Goal: Task Accomplishment & Management: Complete application form

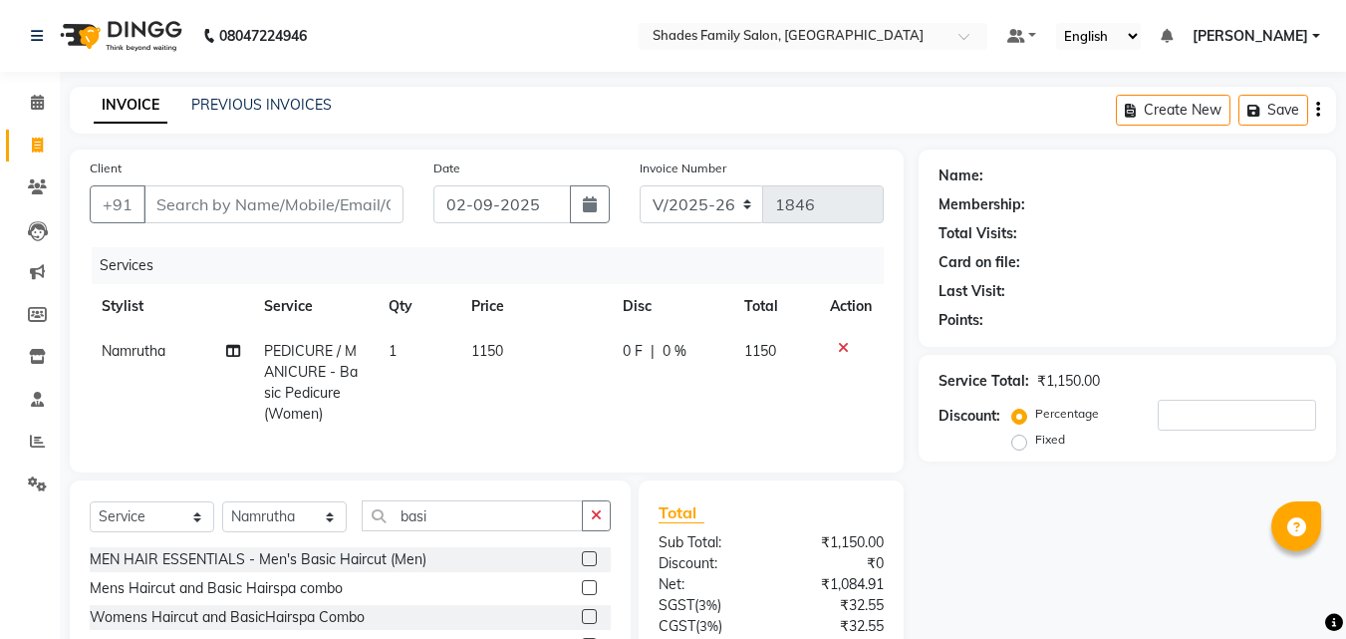
select select "7447"
select select "service"
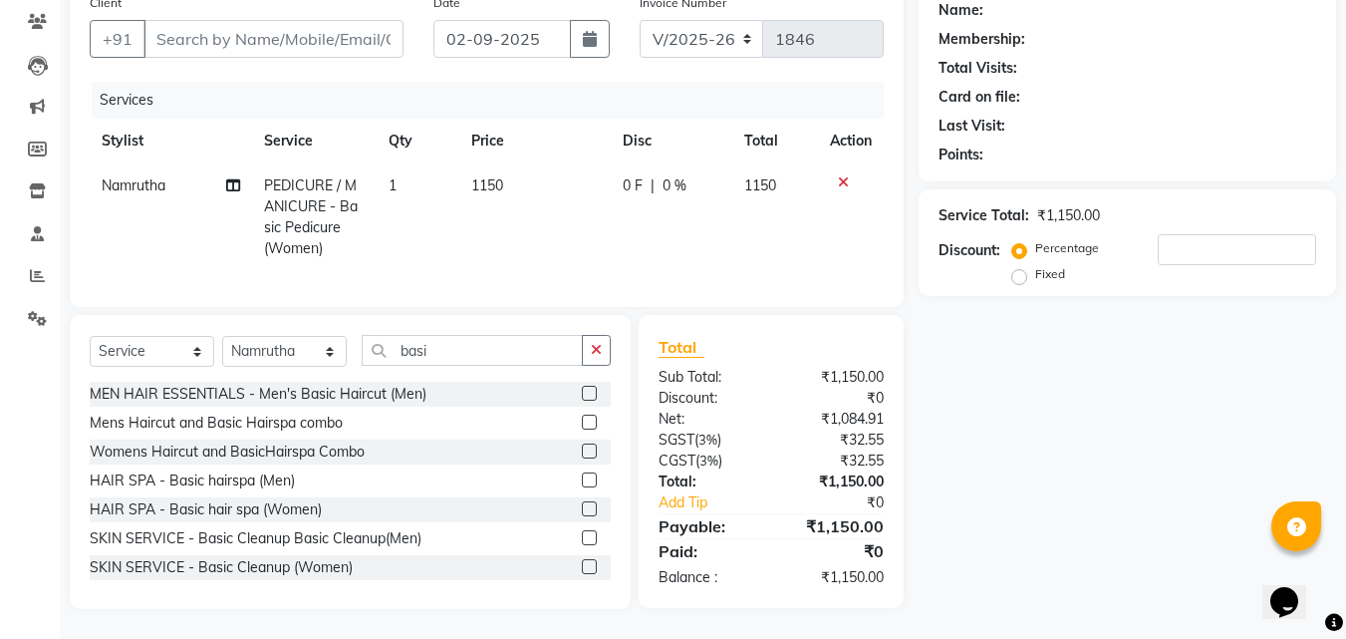
scroll to position [90, 0]
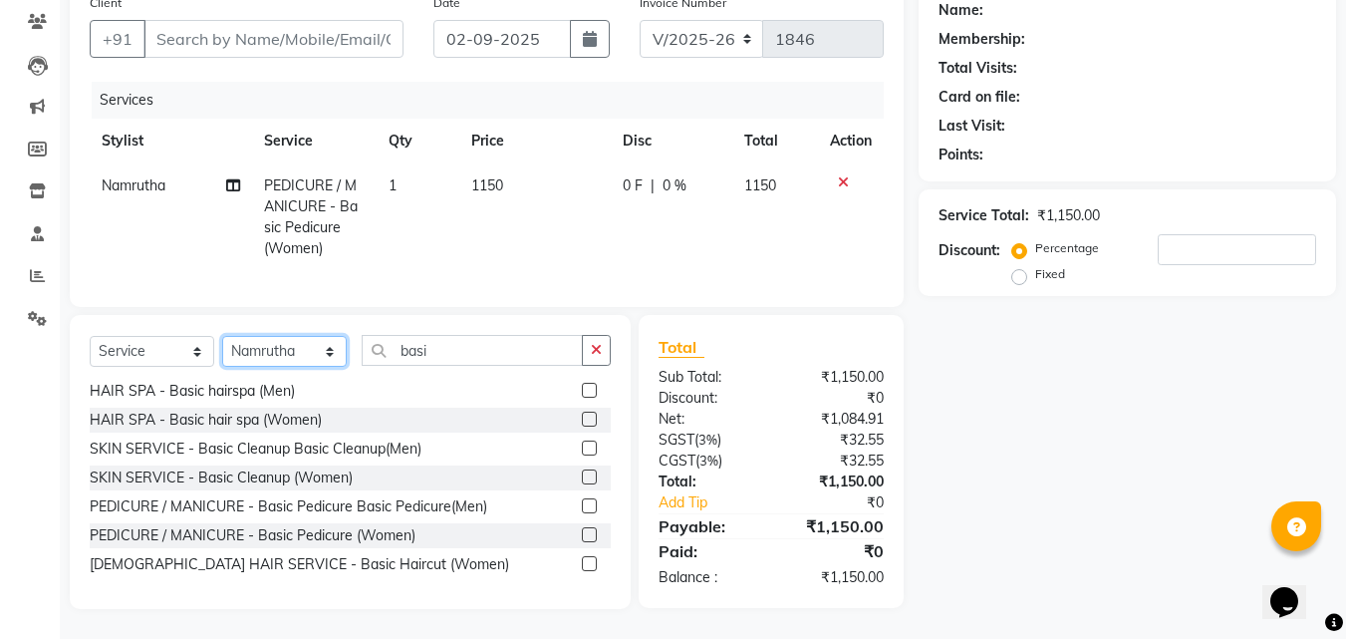
click at [299, 355] on select "Select Stylist [PERSON_NAME] [PERSON_NAME]" at bounding box center [284, 351] width 125 height 31
select select "89612"
click at [222, 338] on select "Select Stylist [PERSON_NAME] [PERSON_NAME]" at bounding box center [284, 351] width 125 height 31
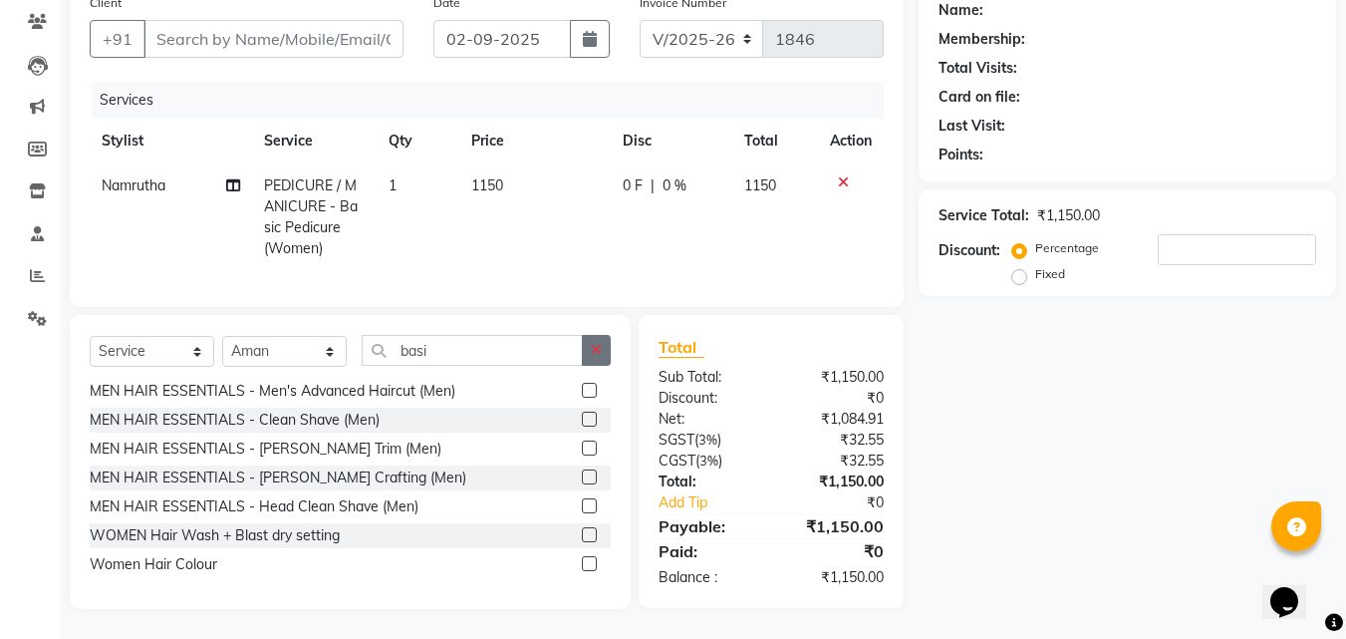
click at [592, 347] on icon "button" at bounding box center [596, 350] width 11 height 14
click at [523, 350] on input "text" at bounding box center [486, 350] width 249 height 31
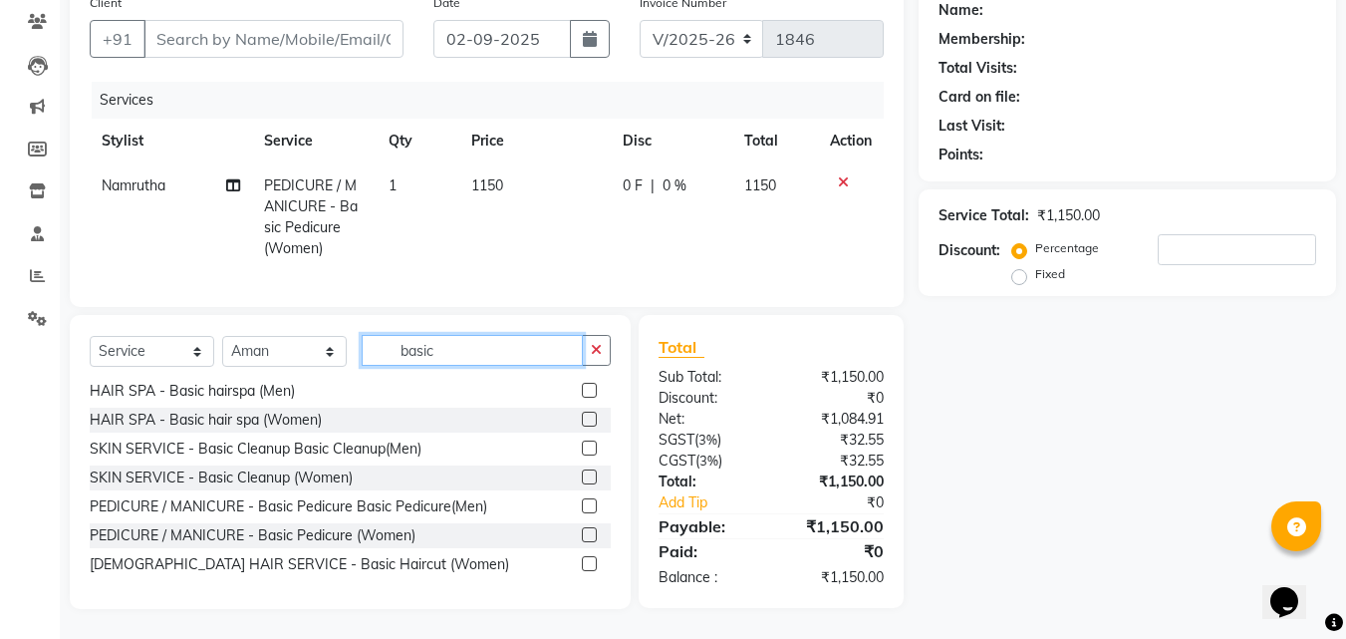
type input "basic"
click at [582, 423] on label at bounding box center [589, 418] width 15 height 15
click at [582, 423] on input "checkbox" at bounding box center [588, 419] width 13 height 13
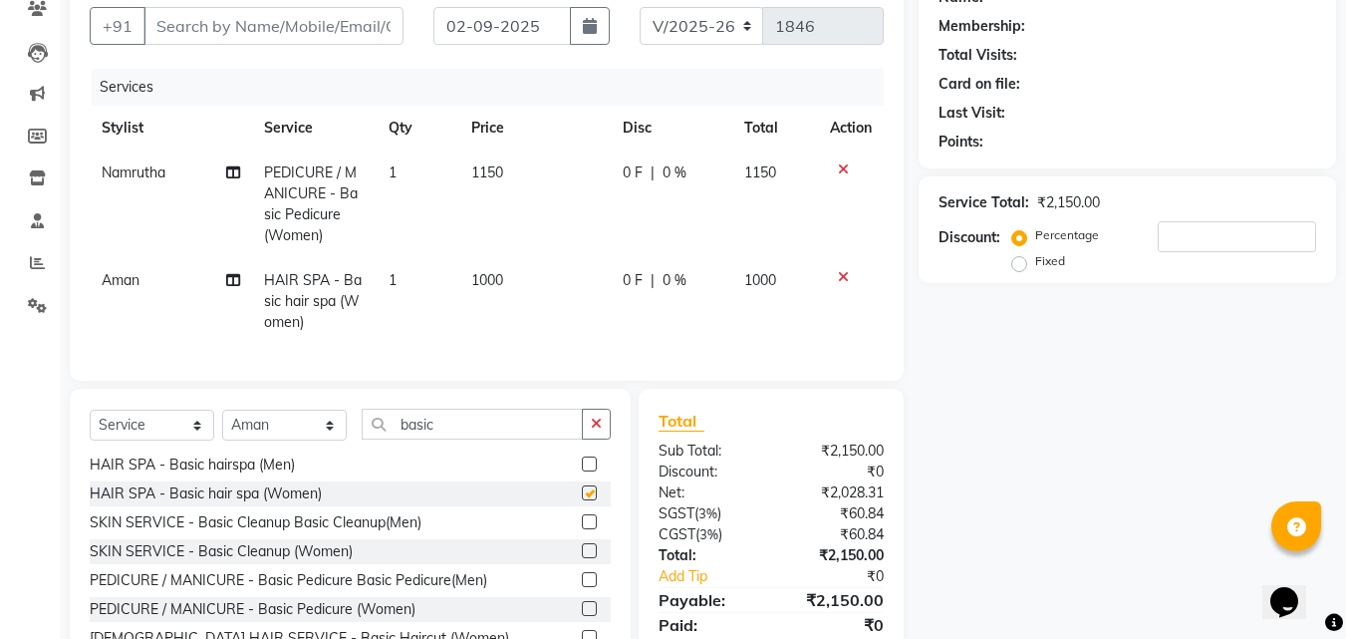
checkbox input "false"
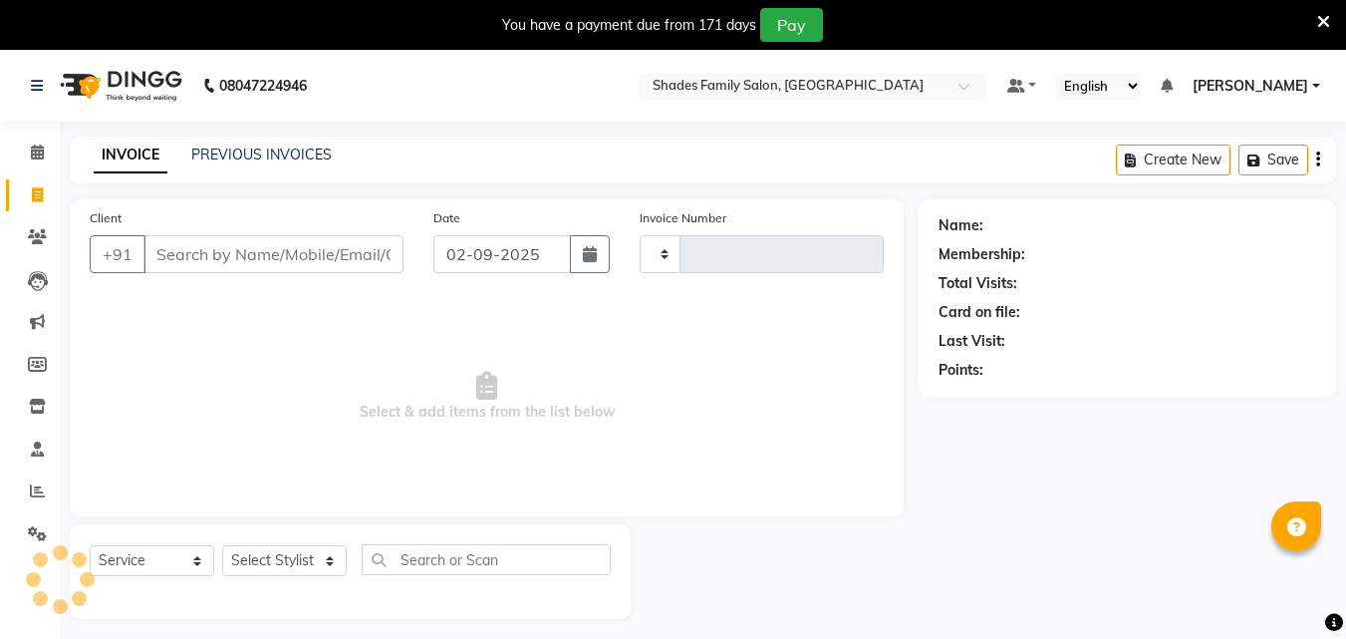
select select "service"
click at [205, 235] on input "Client" at bounding box center [273, 254] width 260 height 38
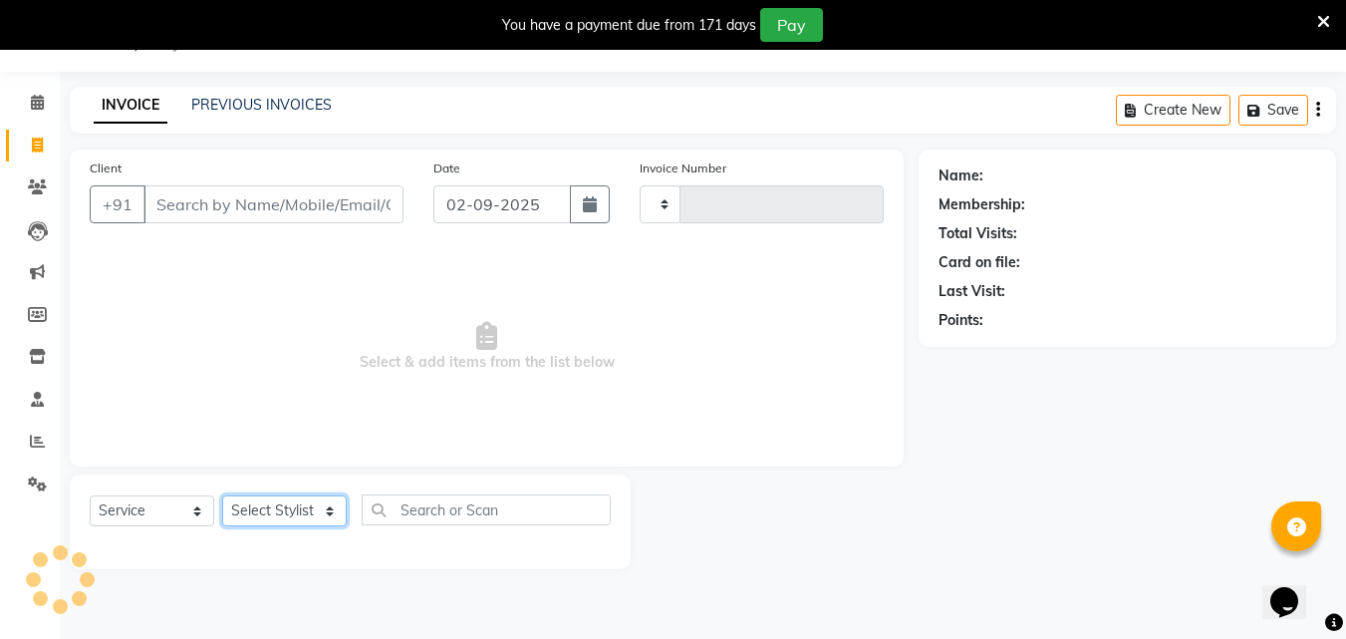
click at [298, 504] on select "Select Stylist" at bounding box center [284, 510] width 125 height 31
drag, startPoint x: 298, startPoint y: 504, endPoint x: 311, endPoint y: 502, distance: 13.1
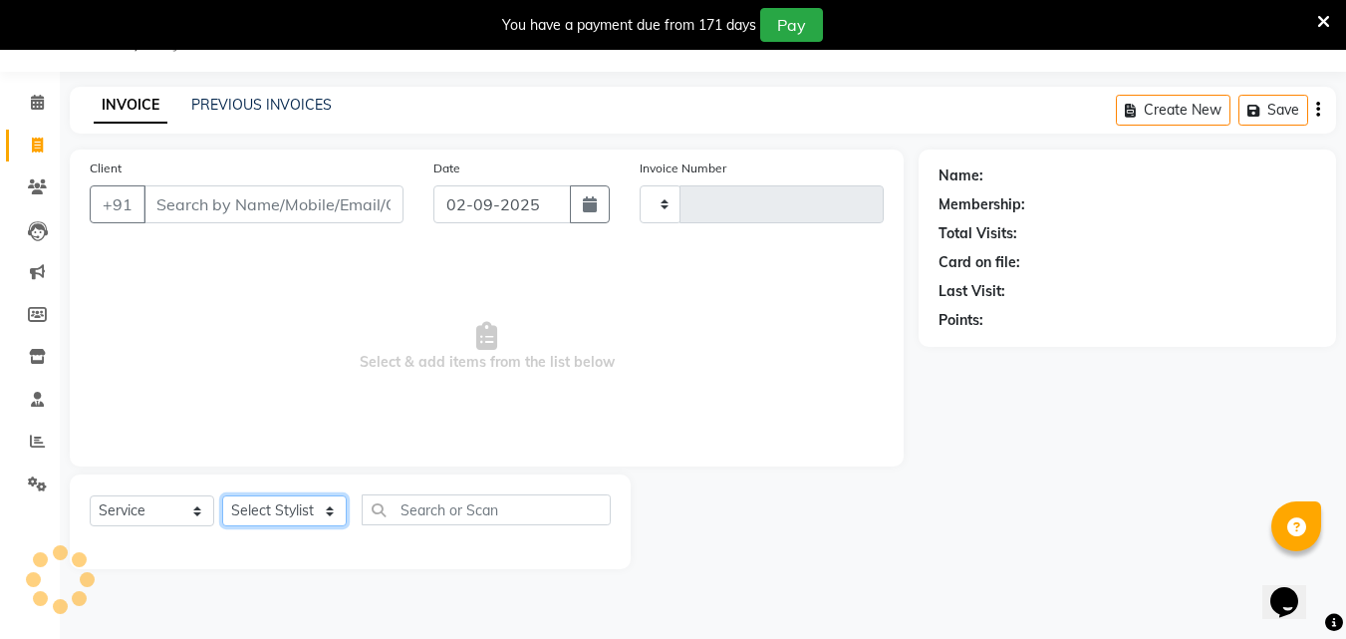
click at [298, 504] on select "Select Stylist" at bounding box center [284, 510] width 125 height 31
click at [311, 502] on select "Select Stylist" at bounding box center [284, 510] width 125 height 31
type input "1846"
click at [311, 502] on select "Select Stylist" at bounding box center [284, 510] width 125 height 31
select select "7447"
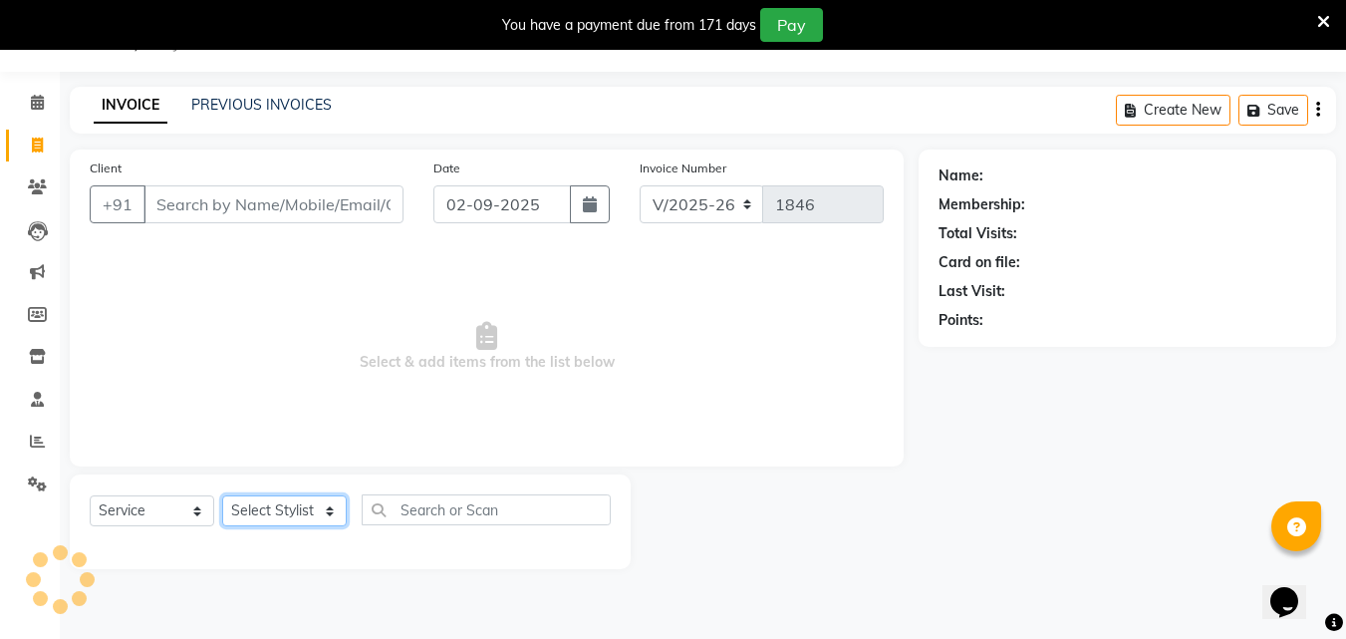
click at [311, 501] on select "Select Stylist" at bounding box center [284, 510] width 125 height 31
click at [311, 500] on select "Select Stylist" at bounding box center [284, 510] width 125 height 31
click at [311, 496] on select "Select Stylist" at bounding box center [284, 510] width 125 height 31
click at [314, 499] on select "Select Stylist" at bounding box center [284, 510] width 125 height 31
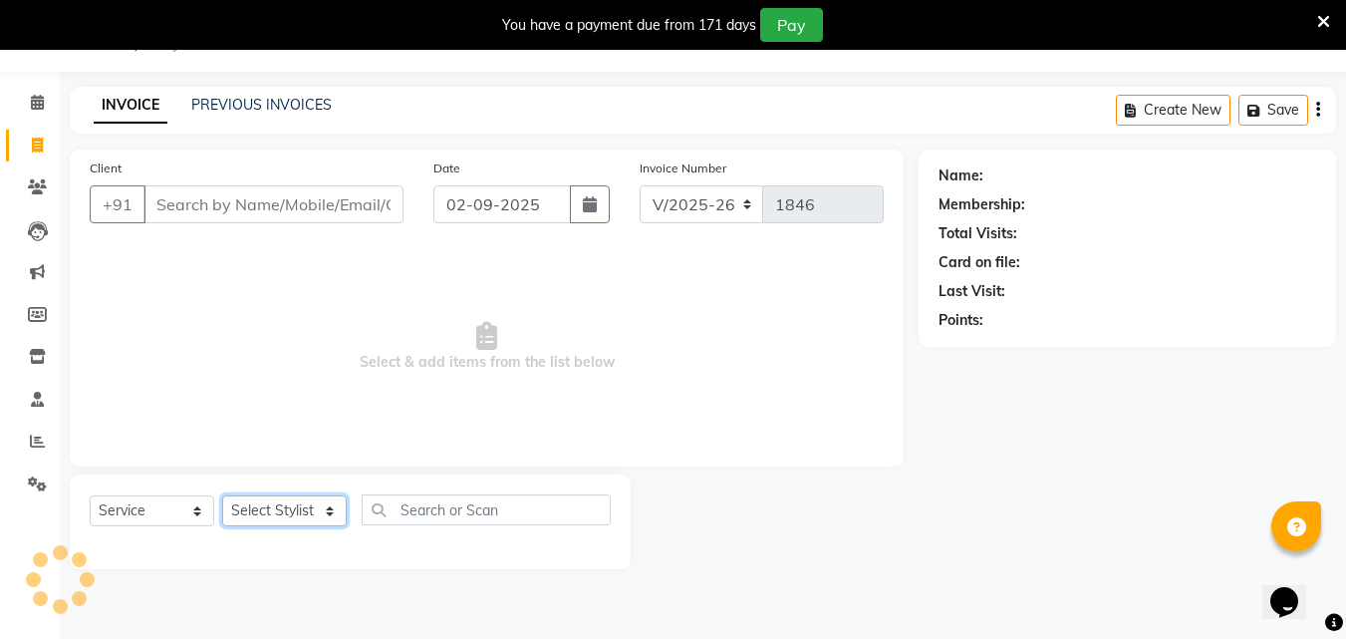
click at [315, 499] on select "Select Stylist" at bounding box center [284, 510] width 125 height 31
click at [320, 500] on select "Select Stylist" at bounding box center [284, 510] width 125 height 31
click at [322, 502] on select "Select Stylist" at bounding box center [284, 510] width 125 height 31
click at [322, 502] on select "Select Stylist [PERSON_NAME] [PERSON_NAME]" at bounding box center [284, 510] width 125 height 31
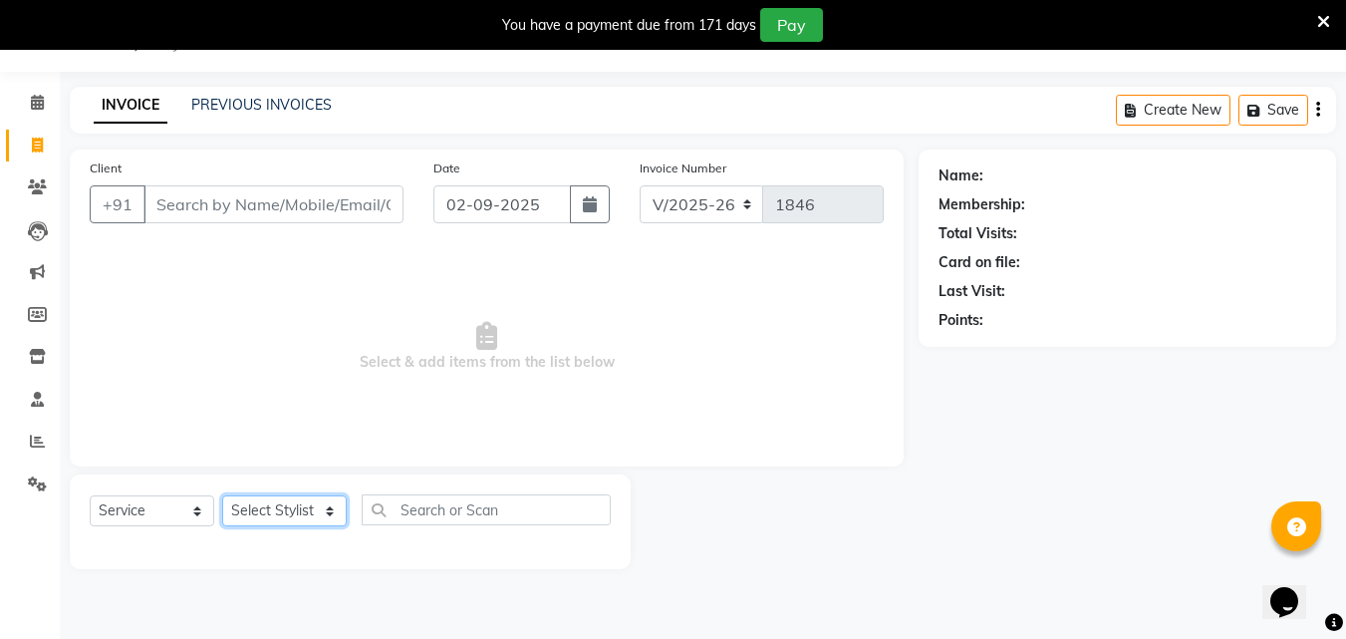
select select "69687"
click at [222, 495] on select "Select Stylist [PERSON_NAME] [PERSON_NAME]" at bounding box center [284, 510] width 125 height 31
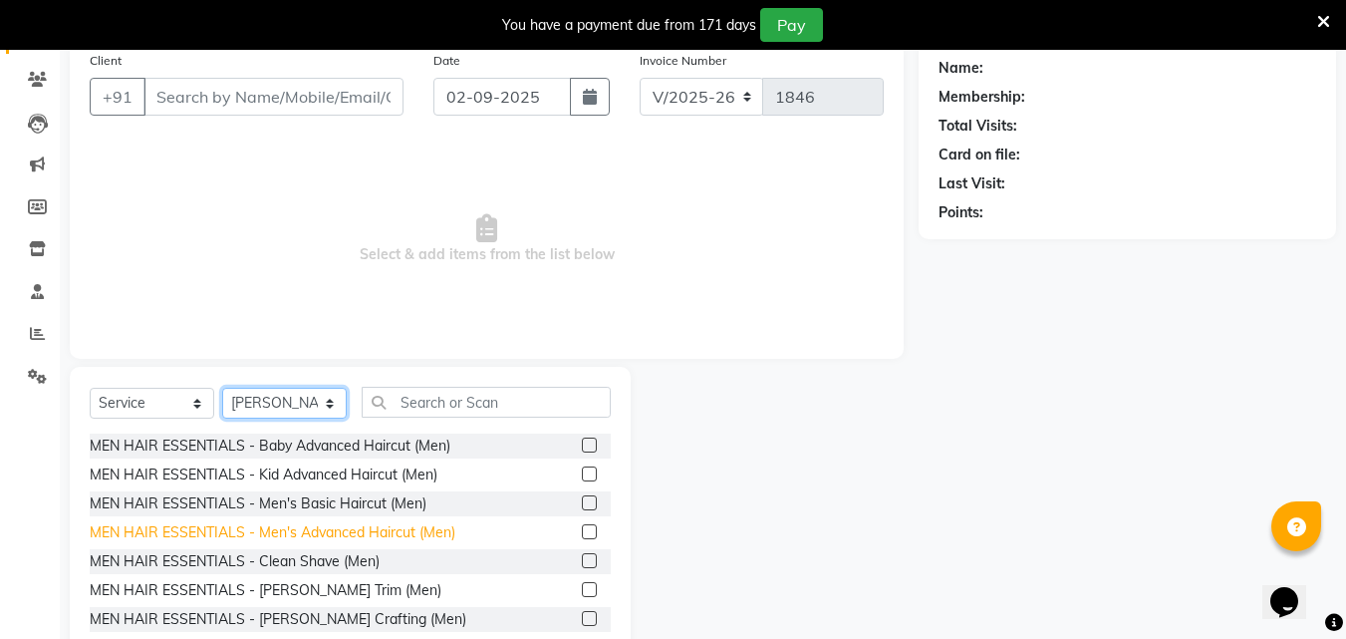
scroll to position [209, 0]
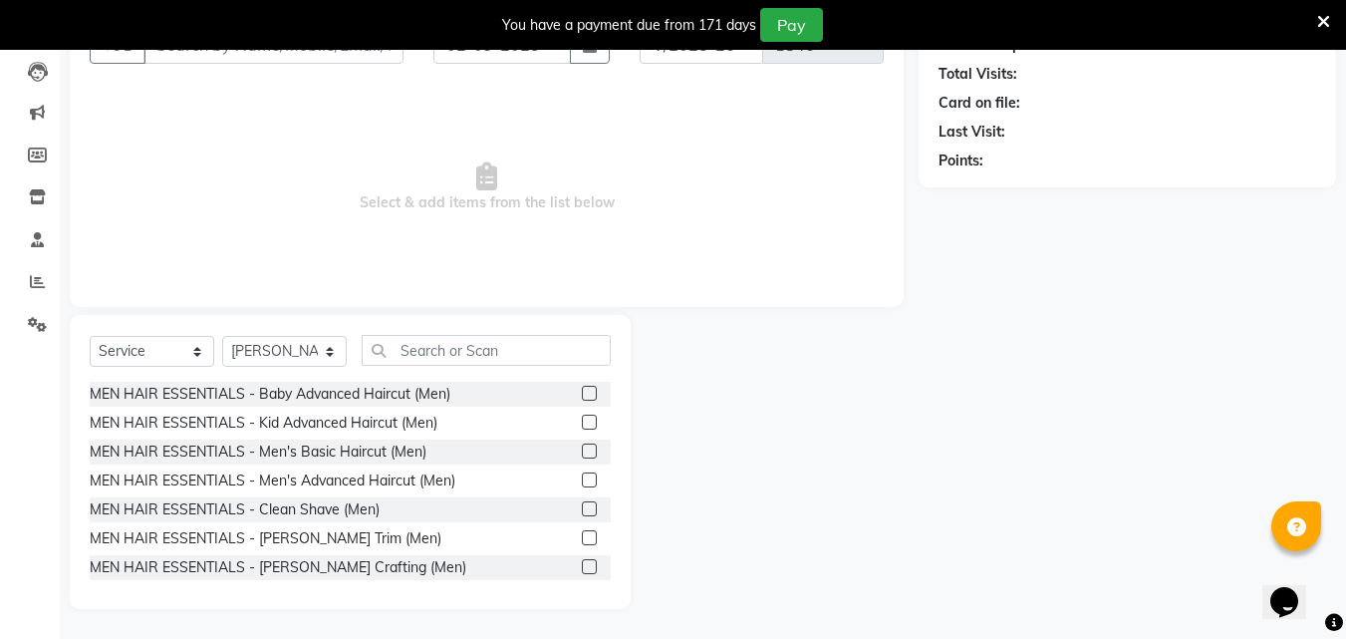
click at [582, 443] on label at bounding box center [589, 450] width 15 height 15
click at [582, 445] on input "checkbox" at bounding box center [588, 451] width 13 height 13
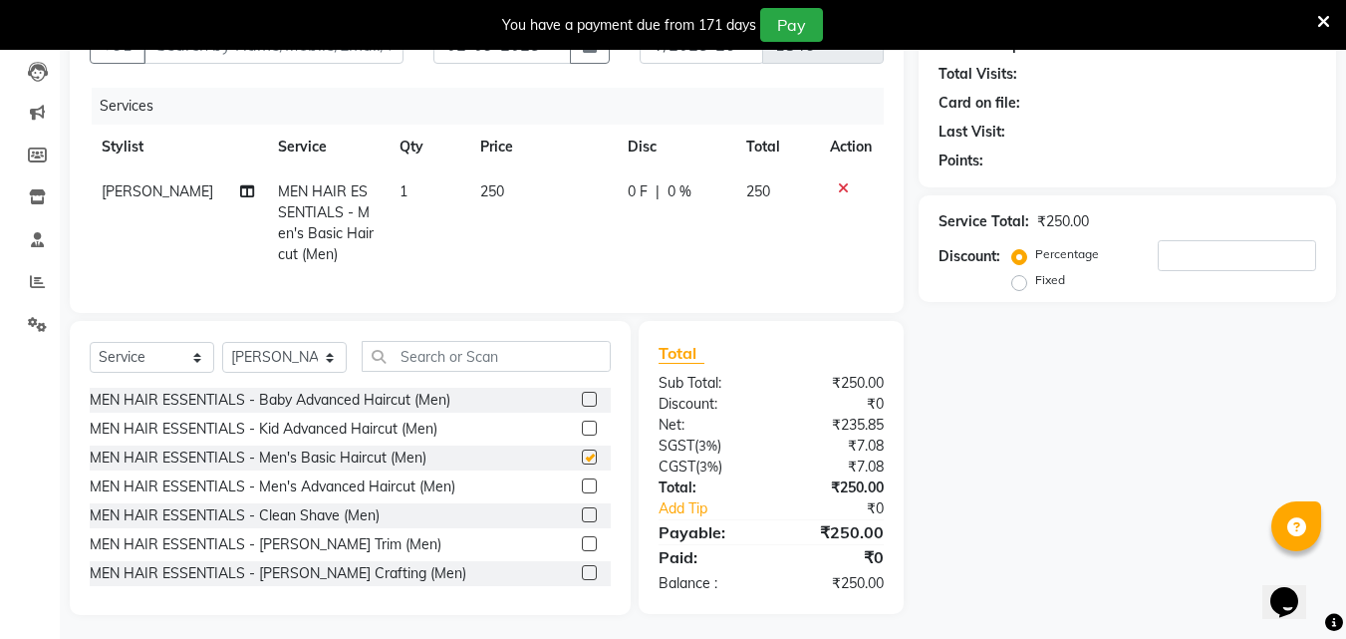
checkbox input "false"
click at [595, 557] on div at bounding box center [596, 544] width 29 height 25
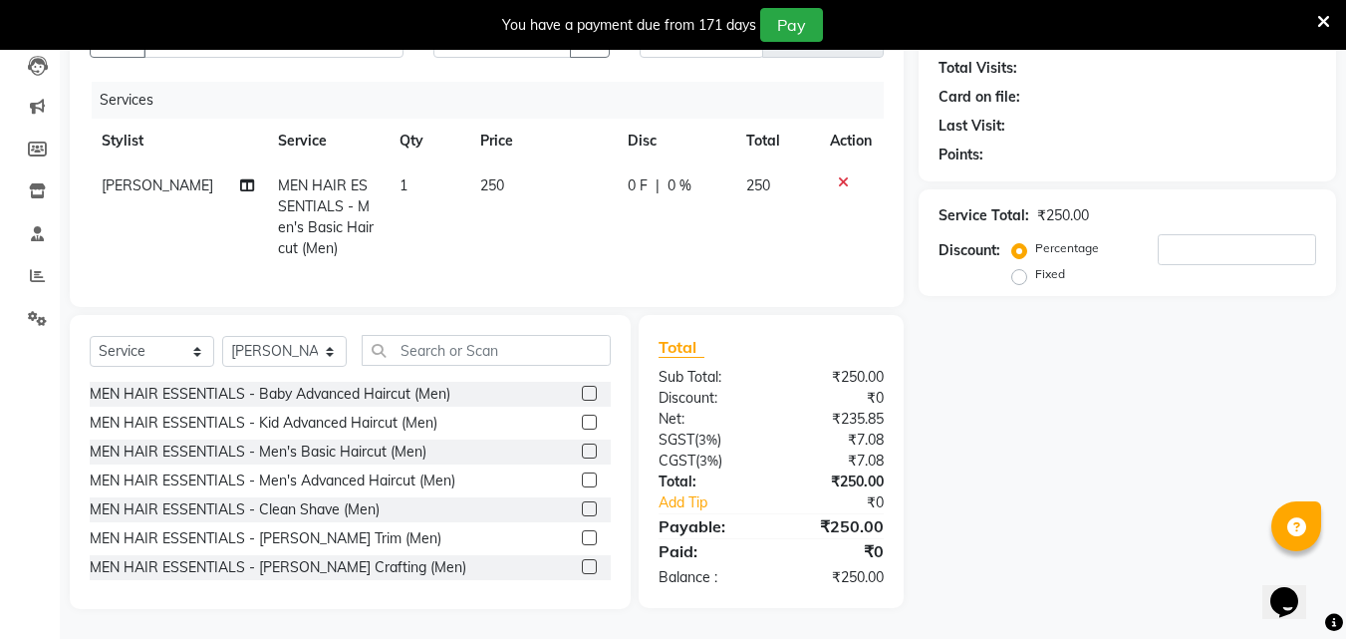
scroll to position [230, 0]
click at [582, 537] on label at bounding box center [589, 537] width 15 height 15
click at [582, 537] on input "checkbox" at bounding box center [588, 538] width 13 height 13
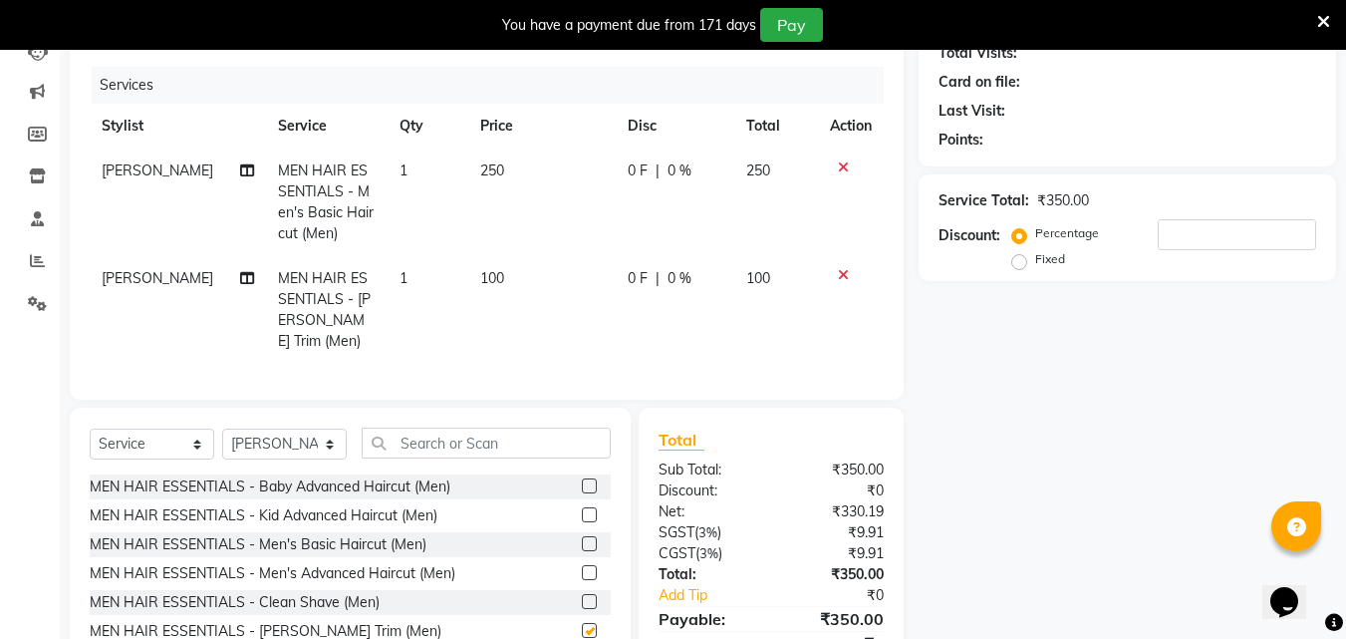
checkbox input "false"
click at [547, 192] on td "250" at bounding box center [541, 202] width 147 height 108
select select "69687"
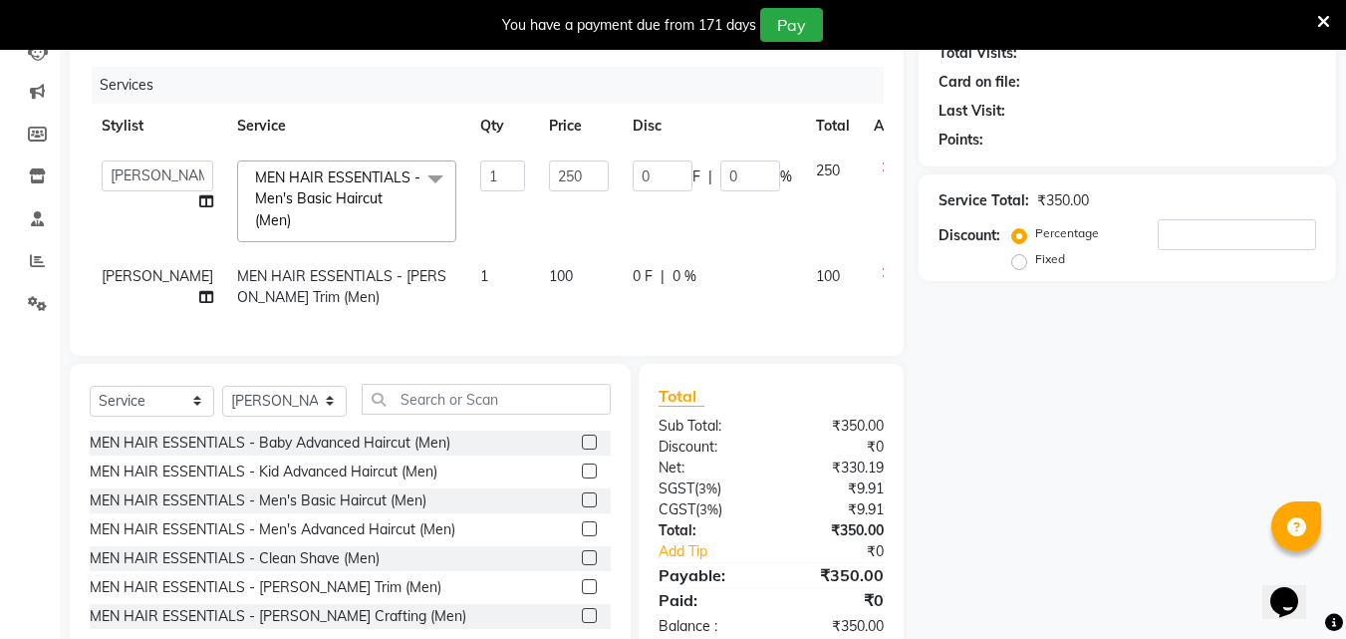
click at [547, 192] on td "250" at bounding box center [579, 201] width 84 height 106
click at [549, 183] on input "250" at bounding box center [579, 175] width 60 height 31
type input "200"
click at [563, 221] on td "200" at bounding box center [579, 201] width 84 height 106
select select "69687"
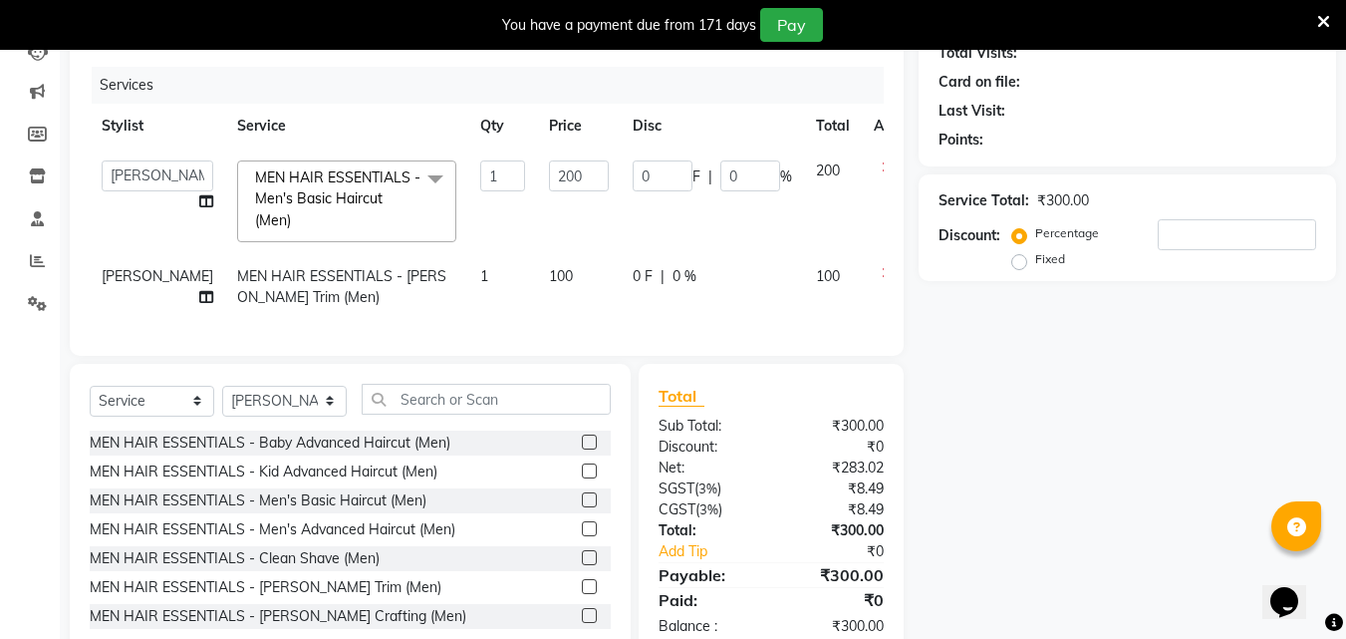
drag, startPoint x: 1324, startPoint y: 19, endPoint x: 1313, endPoint y: 19, distance: 11.0
click at [1326, 19] on icon at bounding box center [1323, 22] width 13 height 18
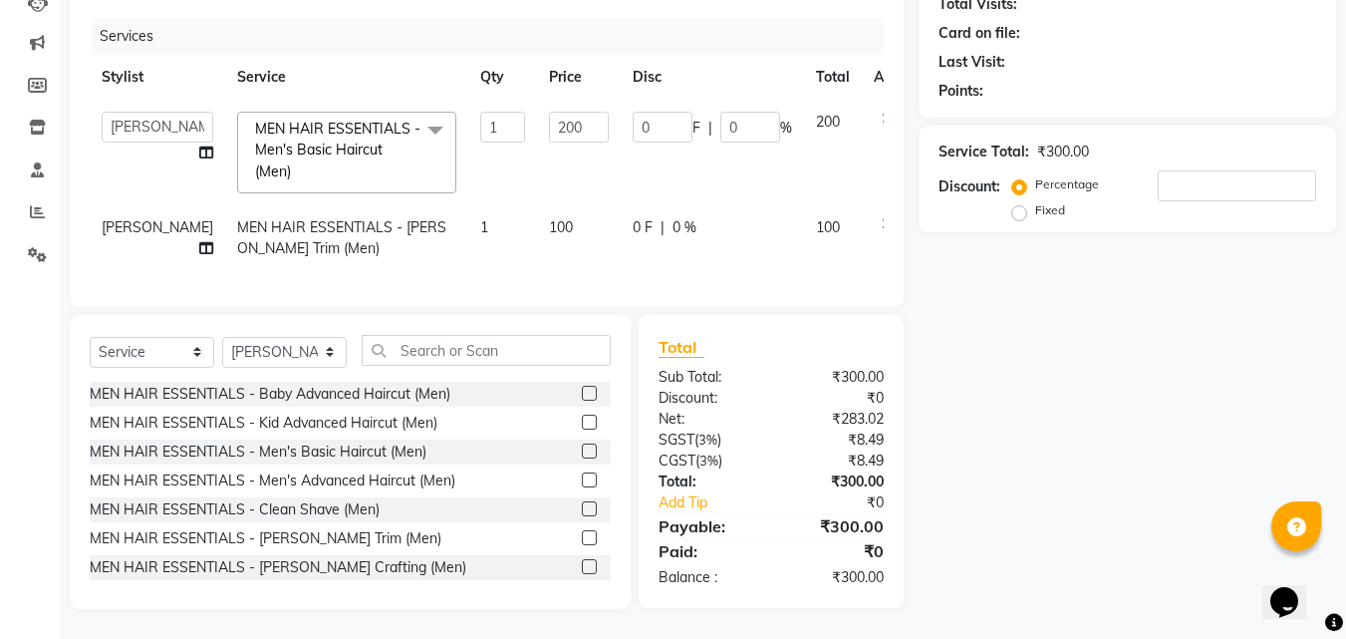
scroll to position [205, 0]
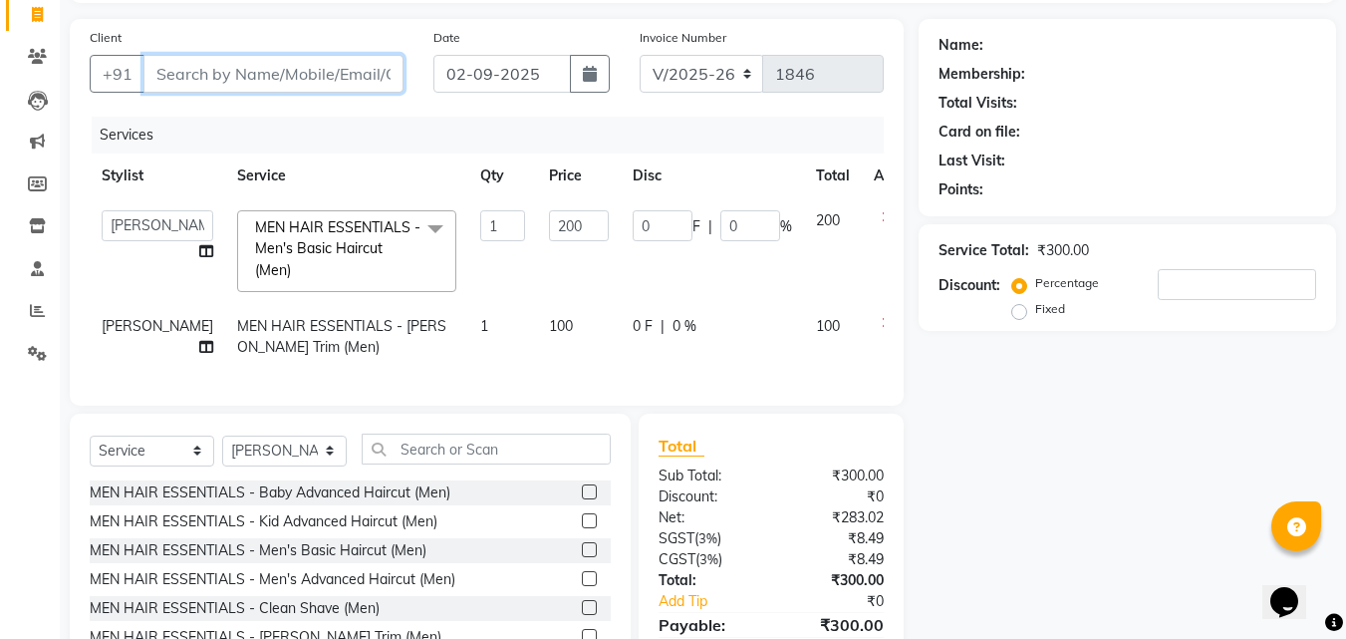
click at [295, 67] on input "Client" at bounding box center [273, 74] width 260 height 38
click at [264, 87] on input "Client" at bounding box center [273, 74] width 260 height 38
click at [322, 72] on input "Client" at bounding box center [273, 74] width 260 height 38
click at [332, 71] on input "Client" at bounding box center [273, 74] width 260 height 38
click at [348, 71] on input "Client" at bounding box center [273, 74] width 260 height 38
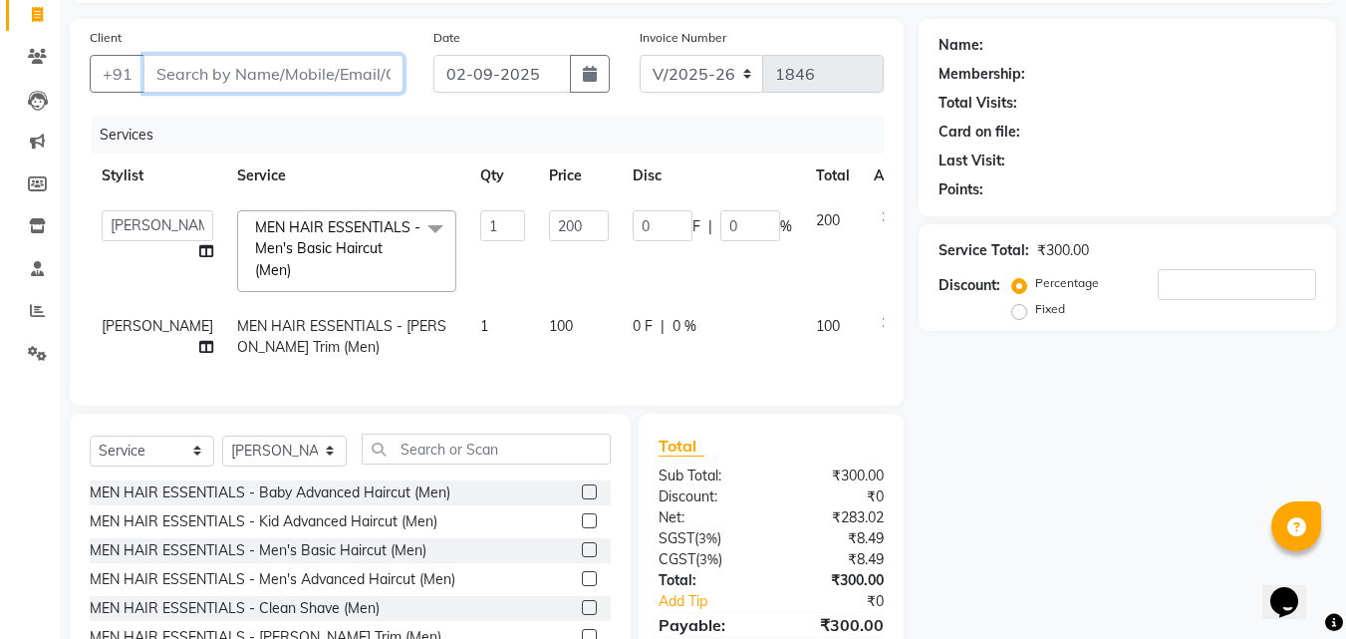
click at [345, 70] on input "Client" at bounding box center [273, 74] width 260 height 38
type input "8"
type input "0"
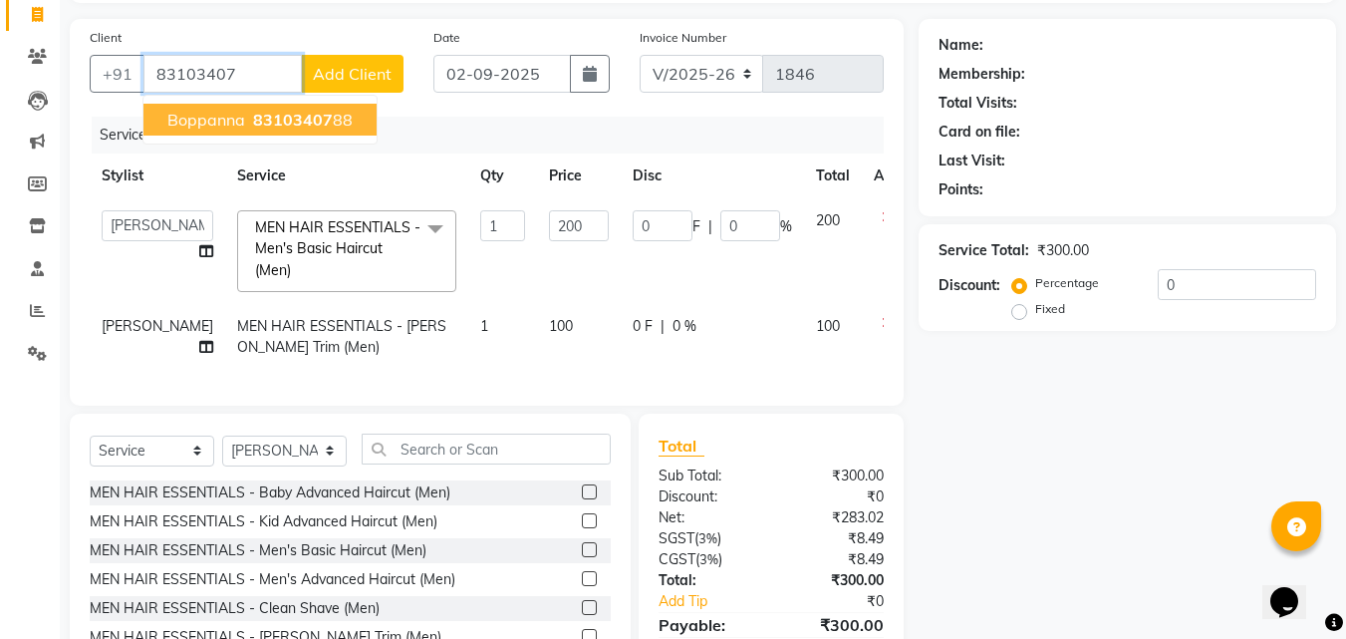
click at [305, 116] on span "83103407" at bounding box center [293, 120] width 80 height 20
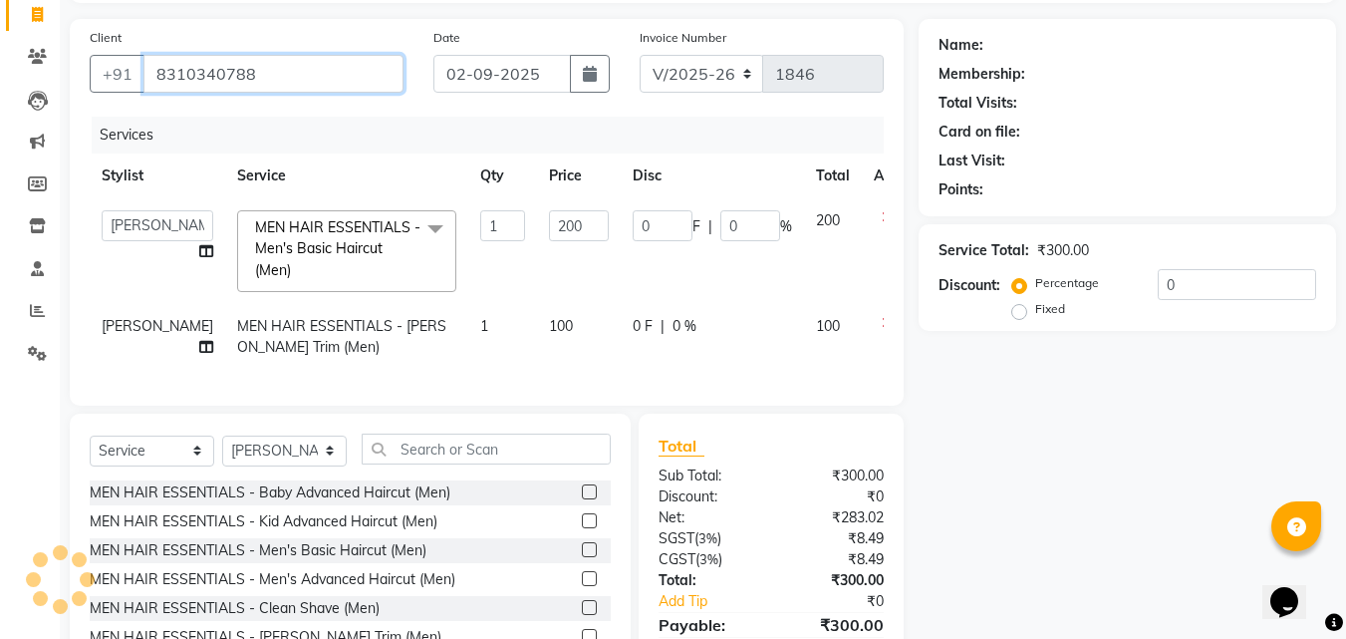
type input "8310340788"
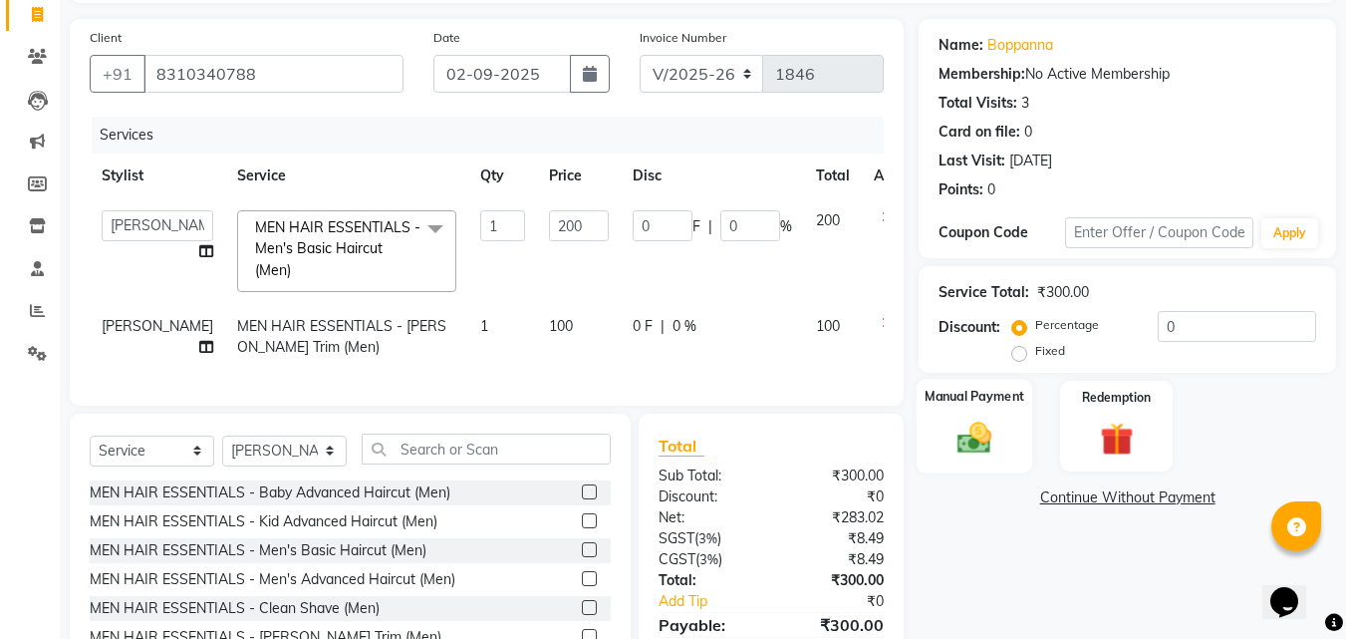
click at [951, 436] on img at bounding box center [974, 437] width 56 height 40
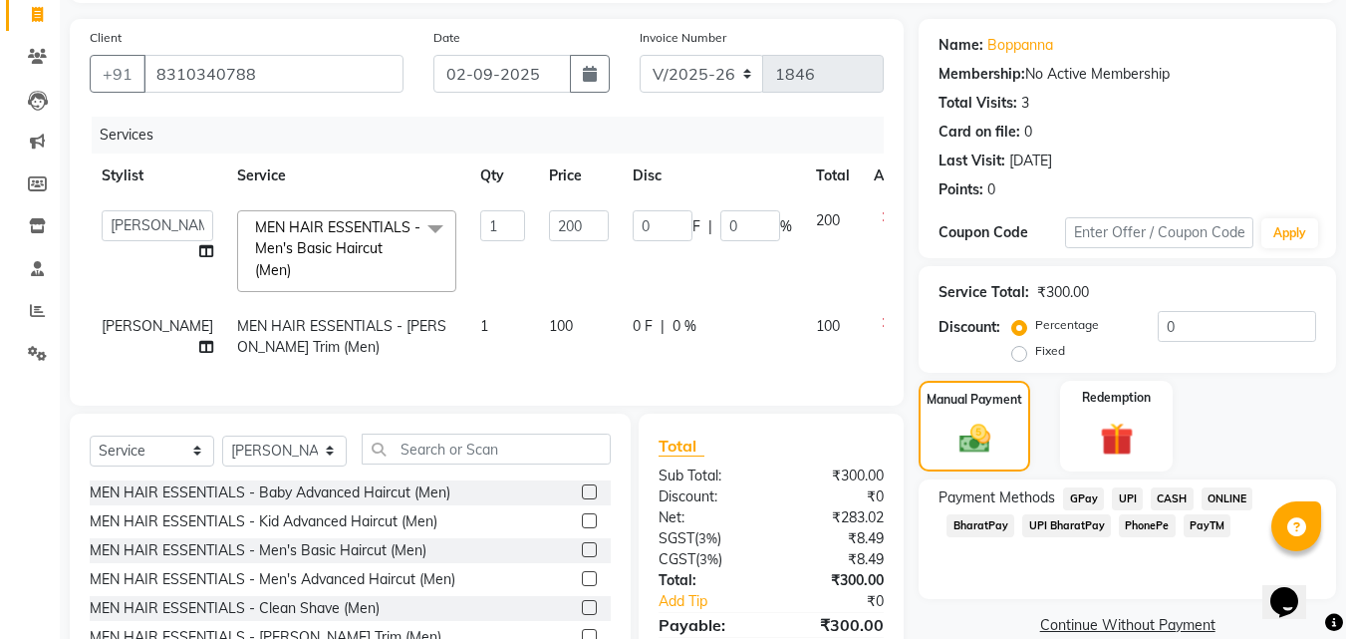
click at [1210, 499] on span "ONLINE" at bounding box center [1227, 498] width 52 height 23
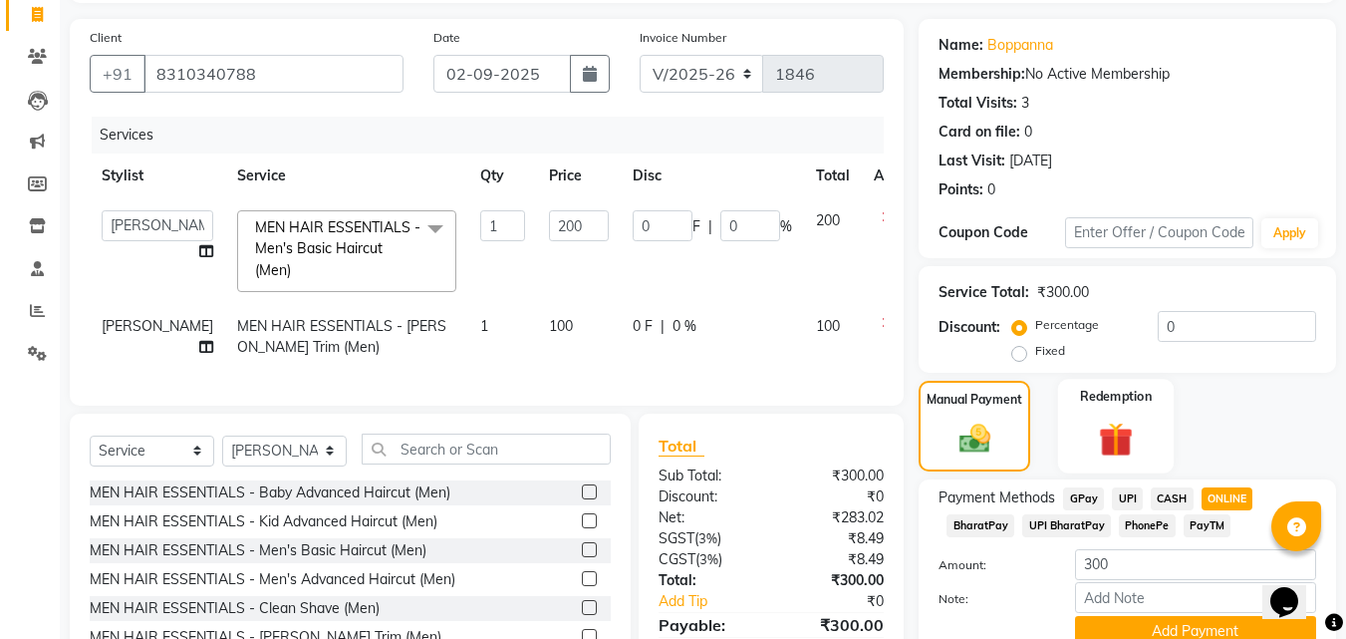
scroll to position [244, 0]
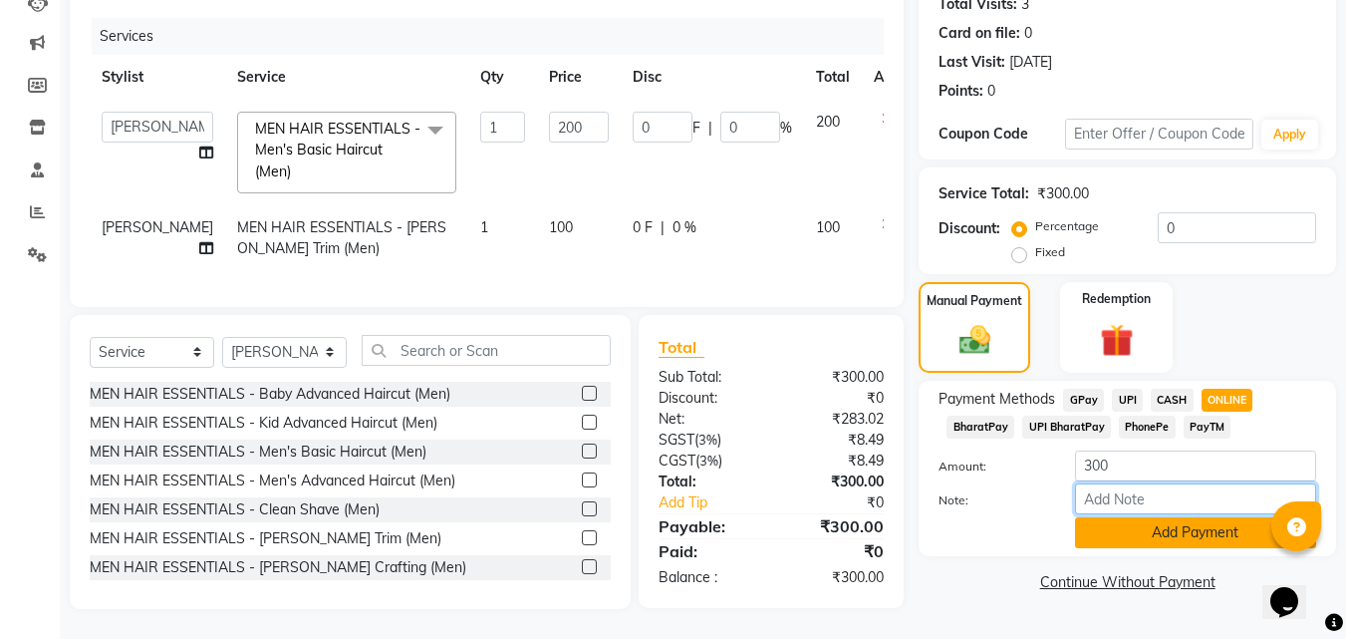
drag, startPoint x: 1149, startPoint y: 493, endPoint x: 1147, endPoint y: 513, distance: 20.0
click at [1149, 499] on input "Note:" at bounding box center [1195, 498] width 241 height 31
click at [1146, 519] on button "Add Payment" at bounding box center [1195, 532] width 241 height 31
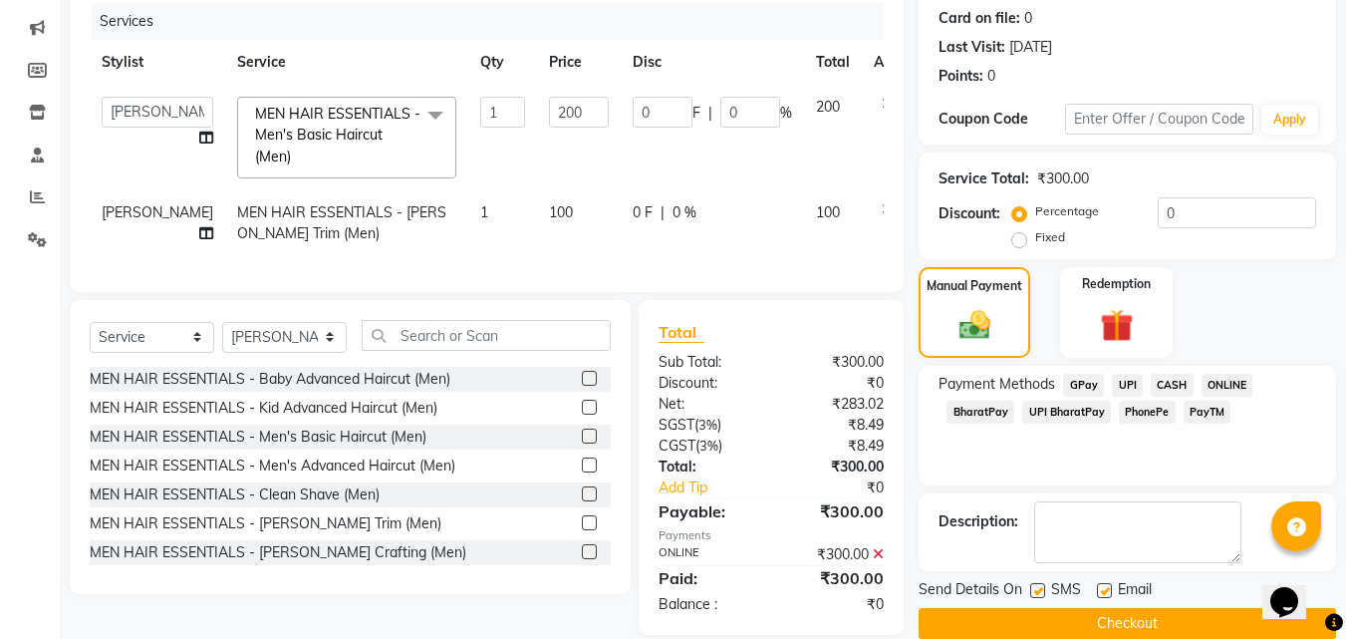
click at [1069, 626] on button "Checkout" at bounding box center [1126, 623] width 417 height 31
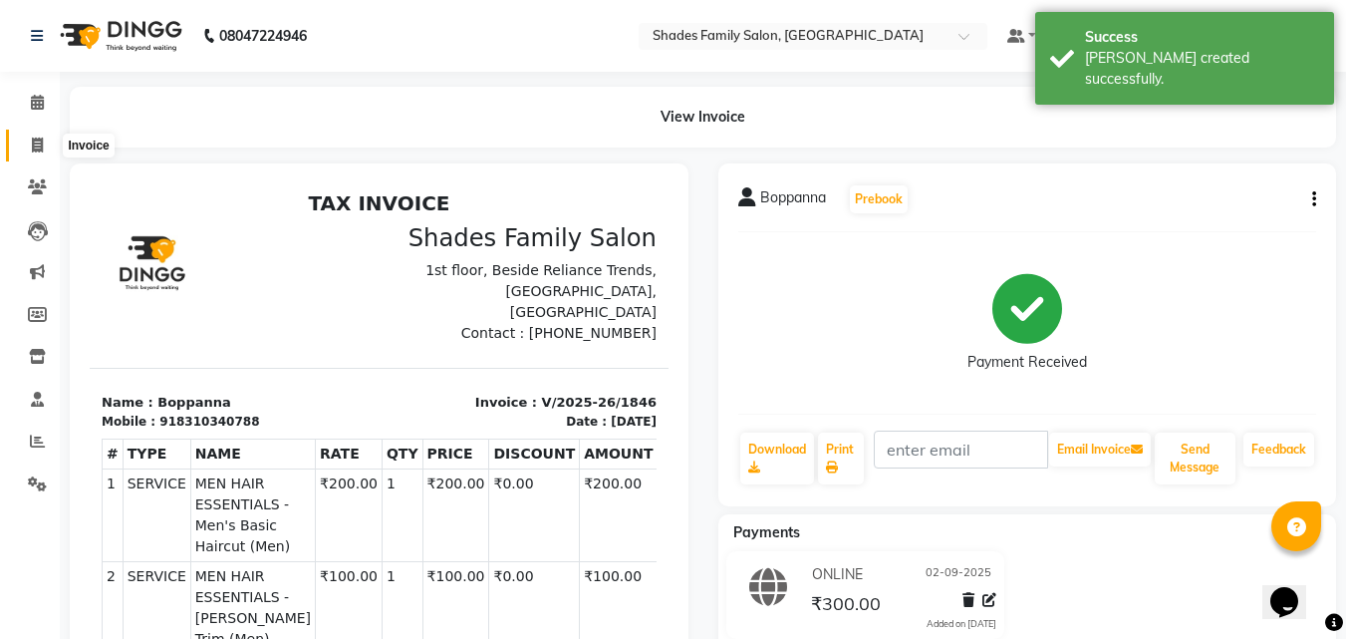
click at [33, 138] on icon at bounding box center [37, 144] width 11 height 15
select select "service"
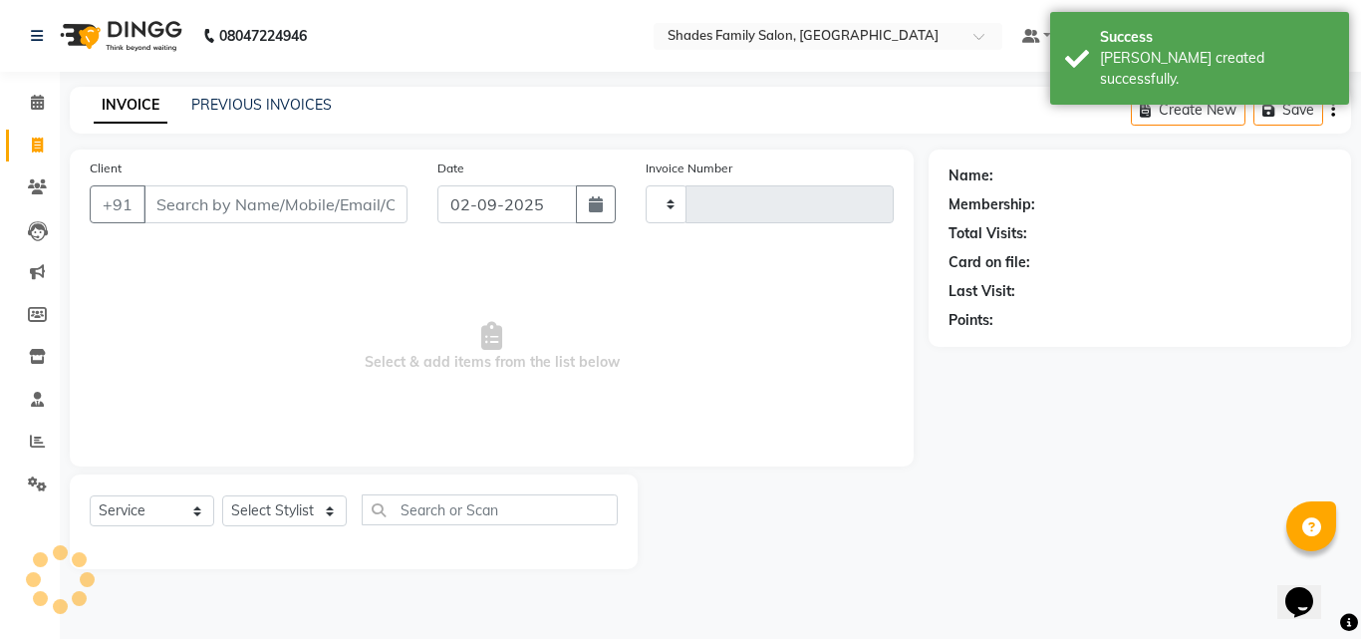
type input "1847"
select select "7447"
